Goal: Transaction & Acquisition: Purchase product/service

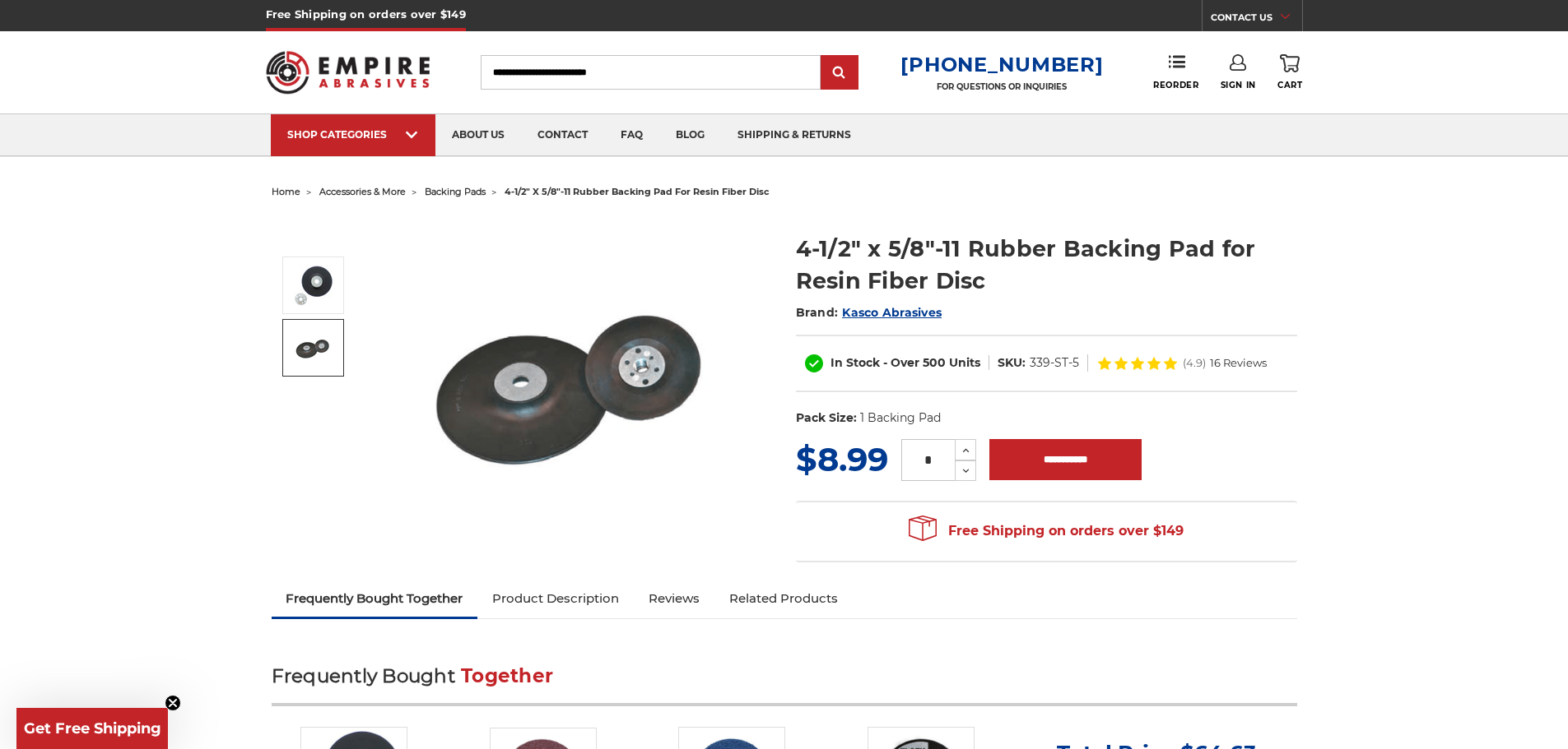
click at [319, 346] on img at bounding box center [313, 347] width 41 height 41
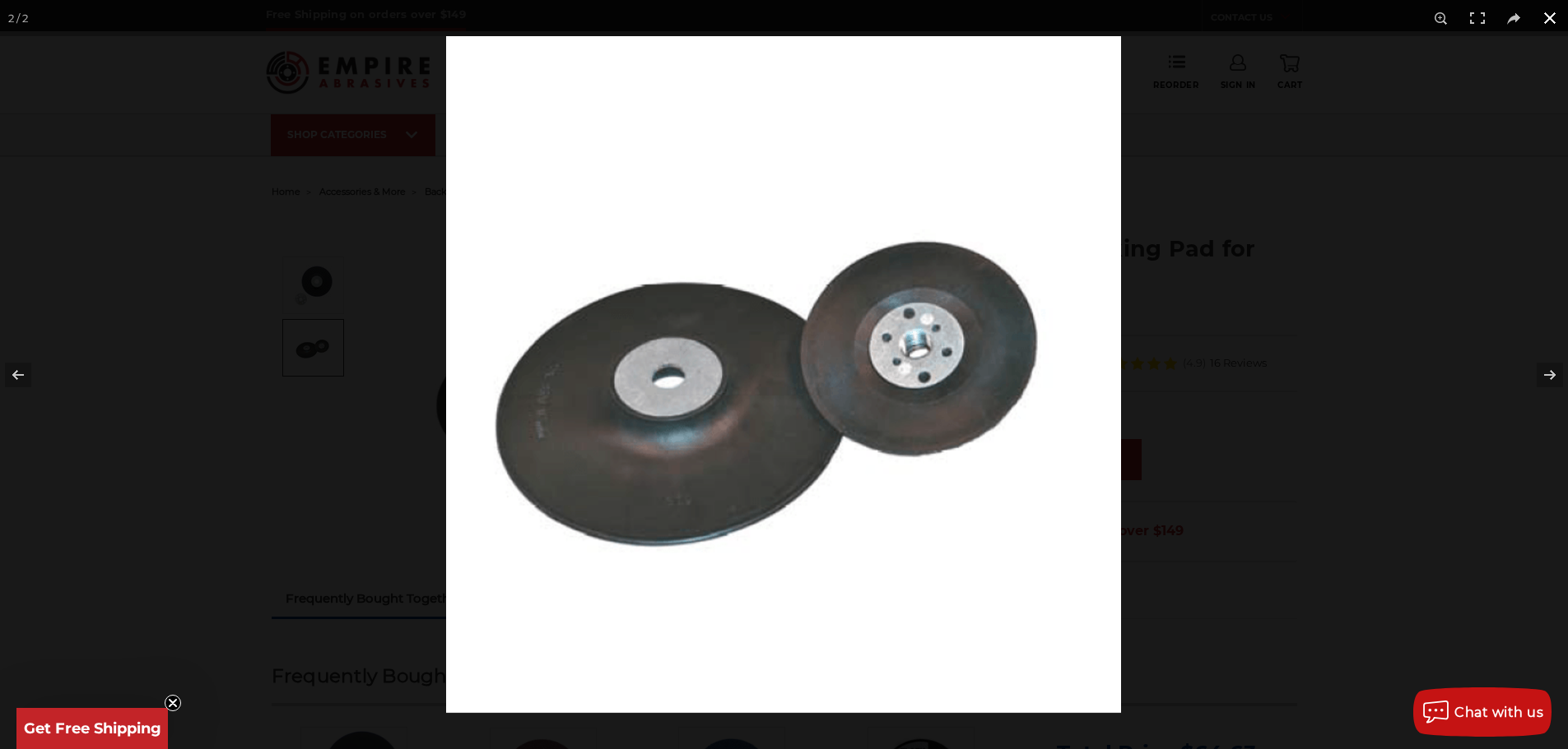
click at [1554, 28] on button at bounding box center [1550, 18] width 36 height 36
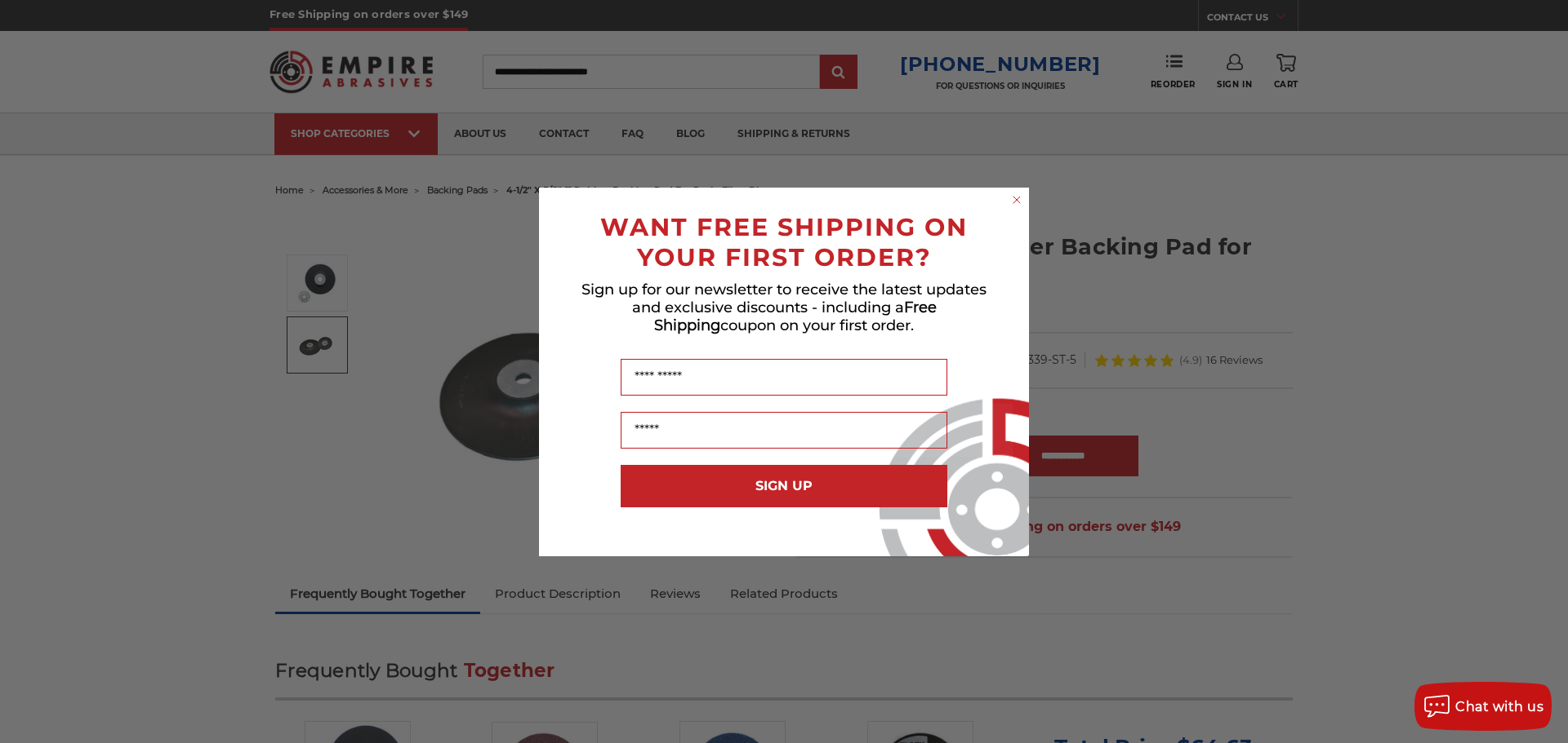
click at [1023, 205] on circle "Close dialog" at bounding box center [1017, 199] width 15 height 15
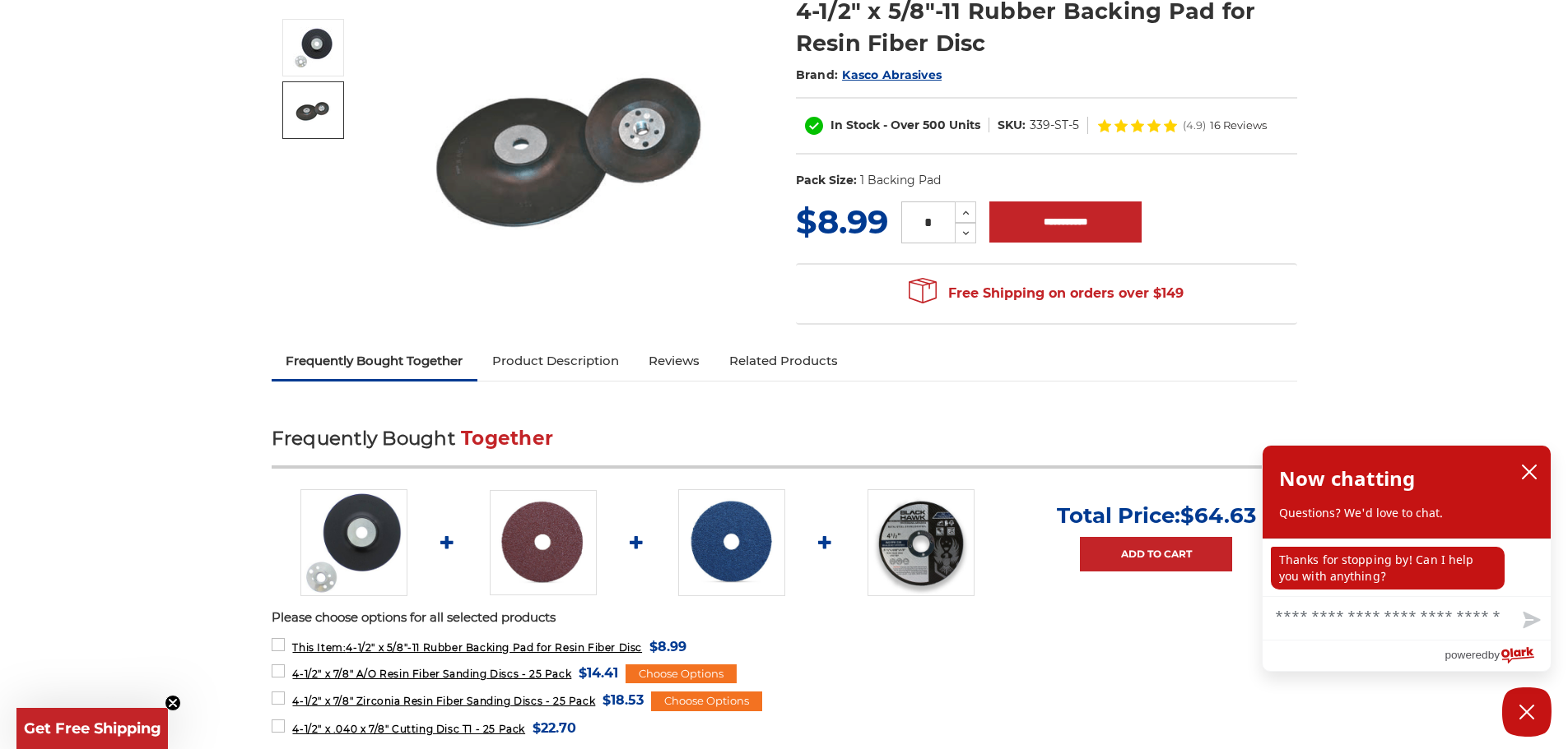
scroll to position [329, 0]
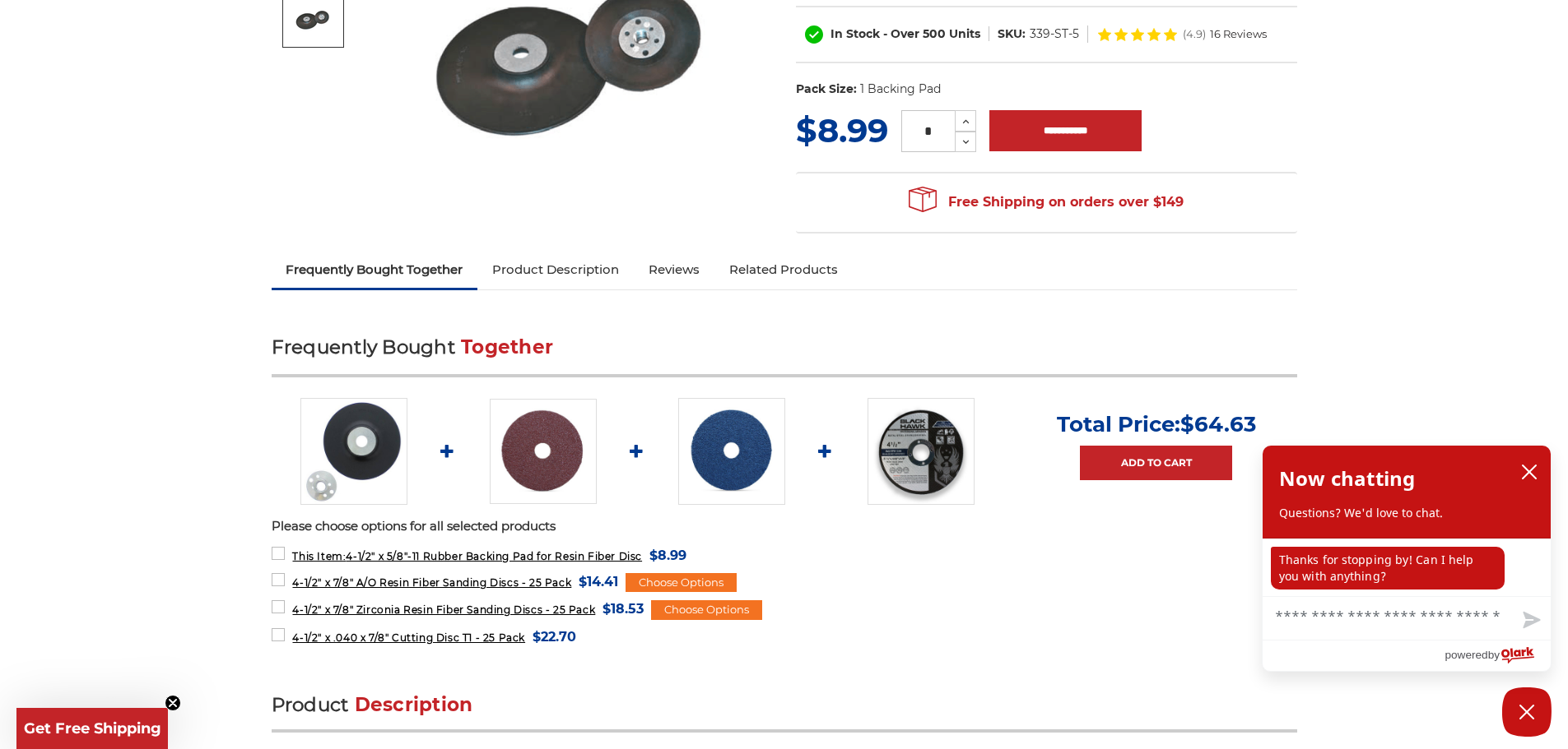
click at [907, 459] on img at bounding box center [920, 451] width 107 height 107
